Goal: Task Accomplishment & Management: Manage account settings

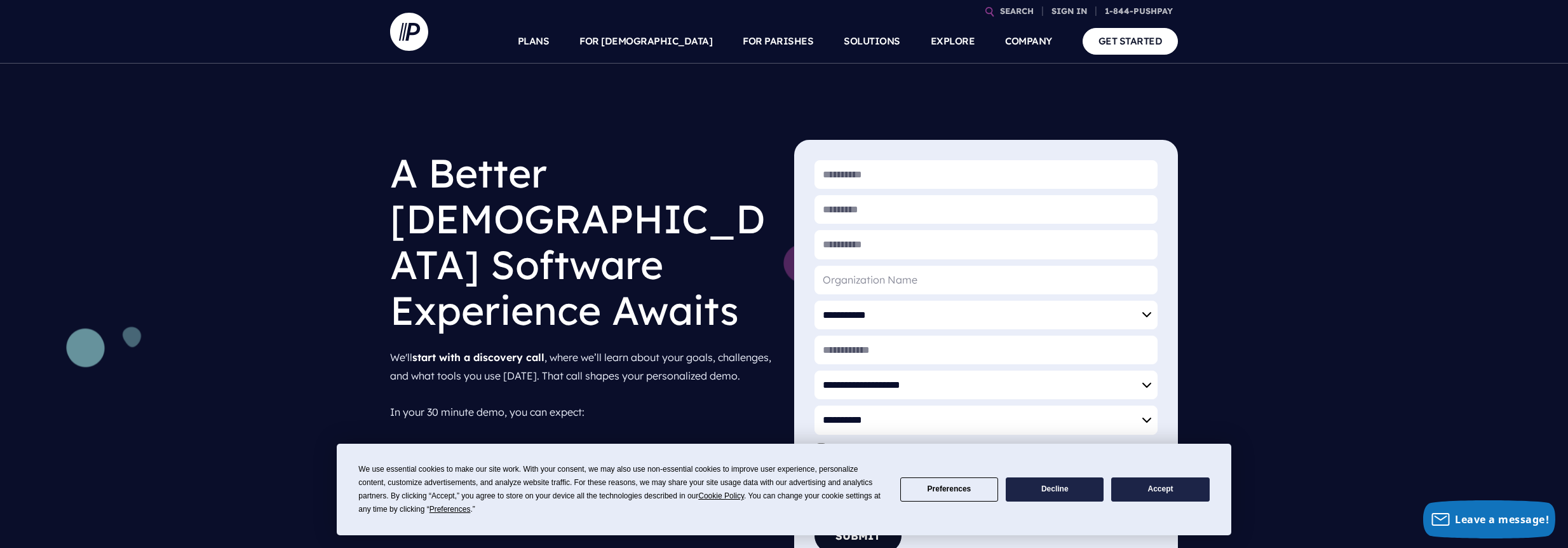
click at [1168, 493] on button "Accept" at bounding box center [1159, 490] width 98 height 25
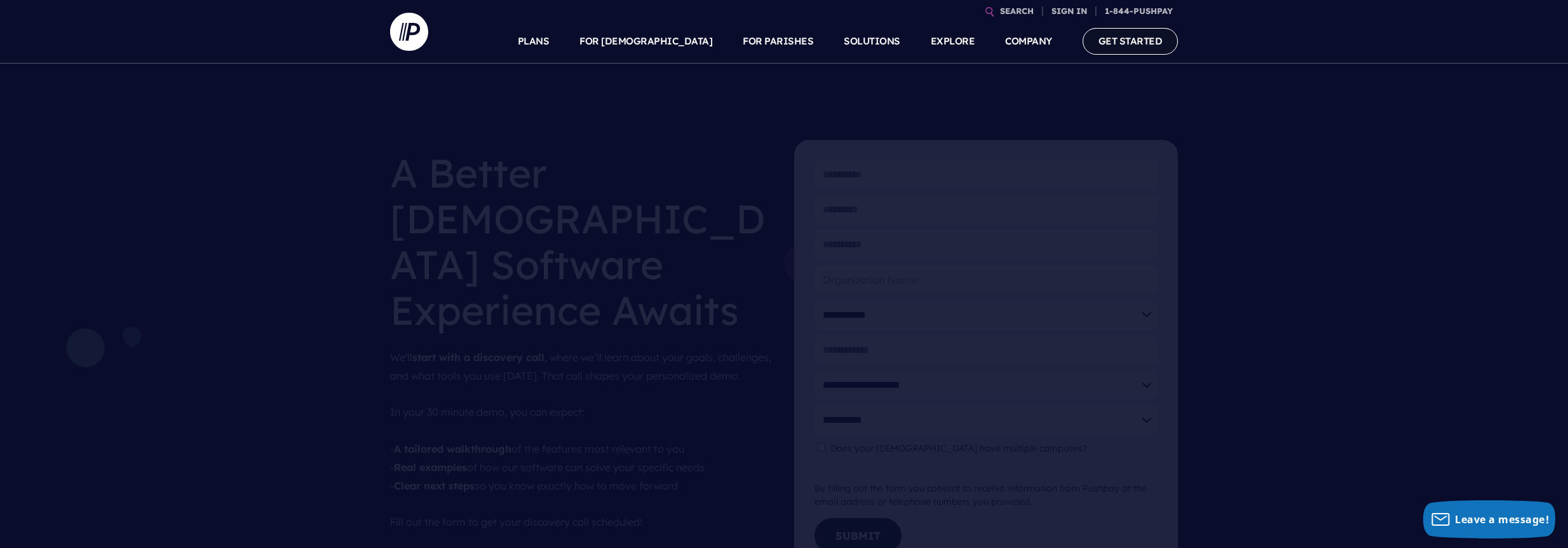
click at [1132, 47] on link "GET STARTED" at bounding box center [1130, 40] width 96 height 26
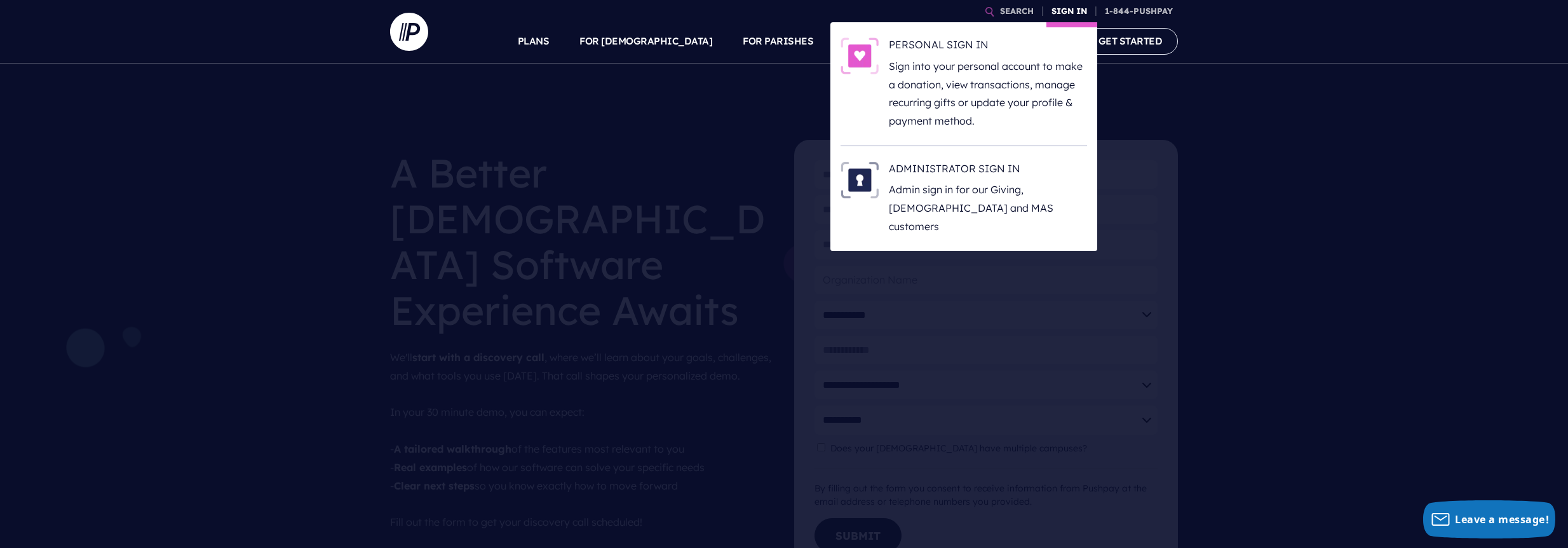
click at [1062, 11] on link "SIGN IN" at bounding box center [1069, 11] width 46 height 22
click at [972, 78] on p "Sign into your personal account to make a donation, view transactions, manage r…" at bounding box center [988, 93] width 198 height 73
